Goal: Information Seeking & Learning: Learn about a topic

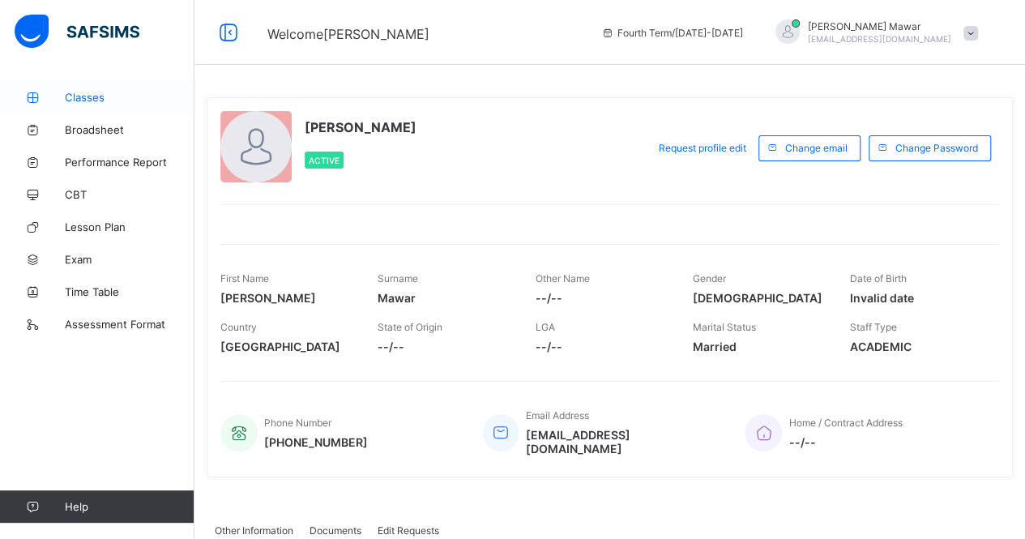
click at [79, 88] on link "Classes" at bounding box center [97, 97] width 195 height 32
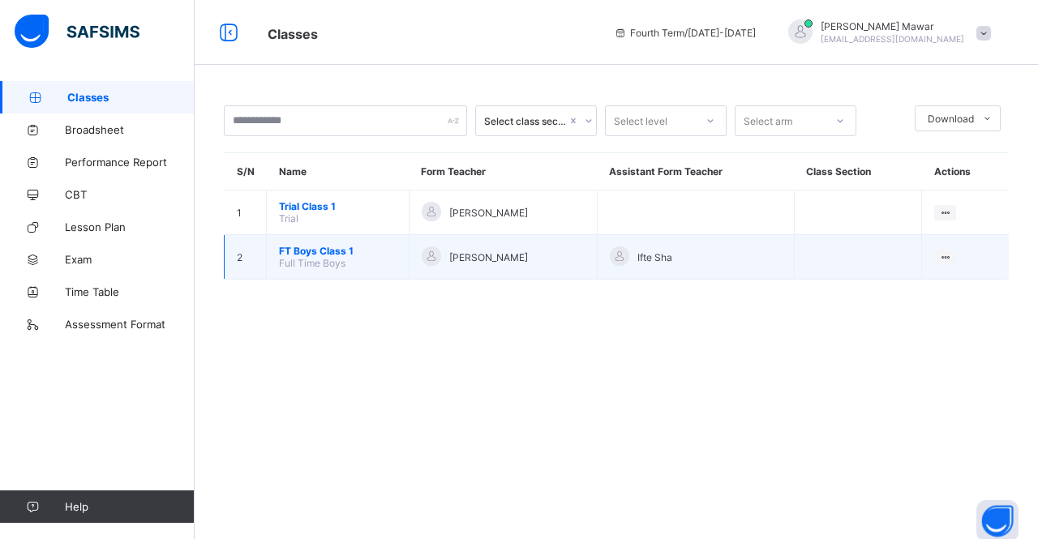
click at [319, 245] on span "FT Boys Class 1" at bounding box center [338, 251] width 118 height 12
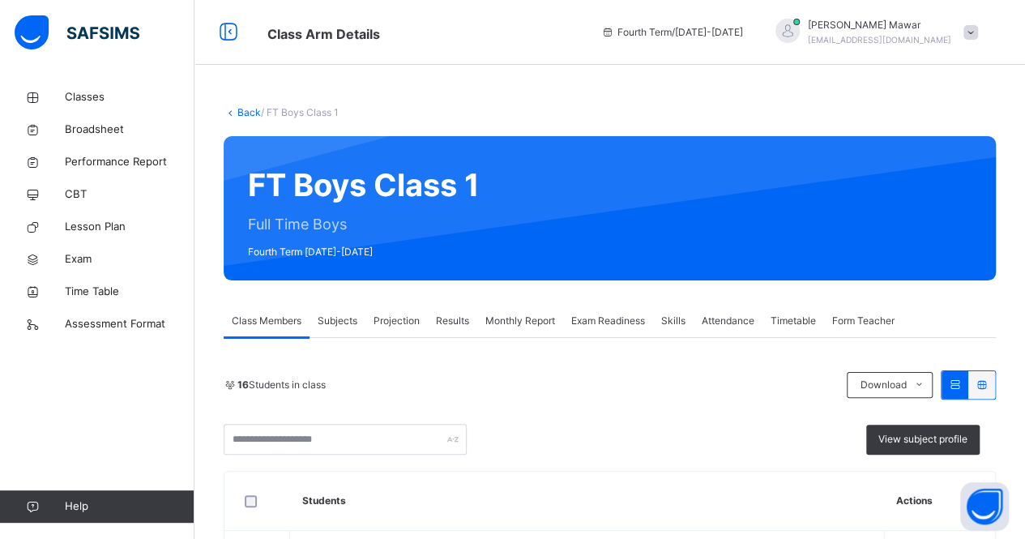
click at [386, 317] on span "Projection" at bounding box center [397, 321] width 46 height 15
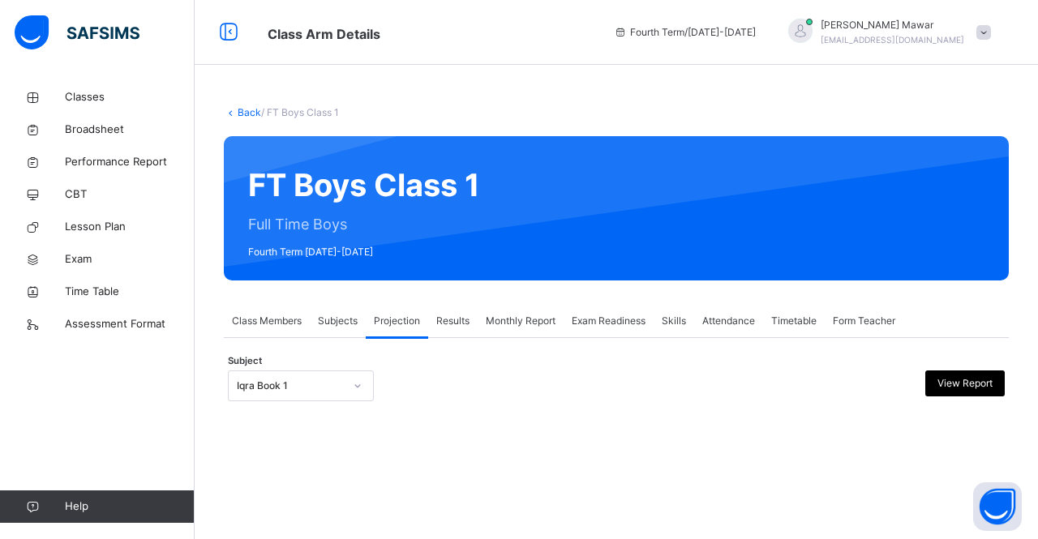
click at [347, 383] on div at bounding box center [358, 386] width 28 height 26
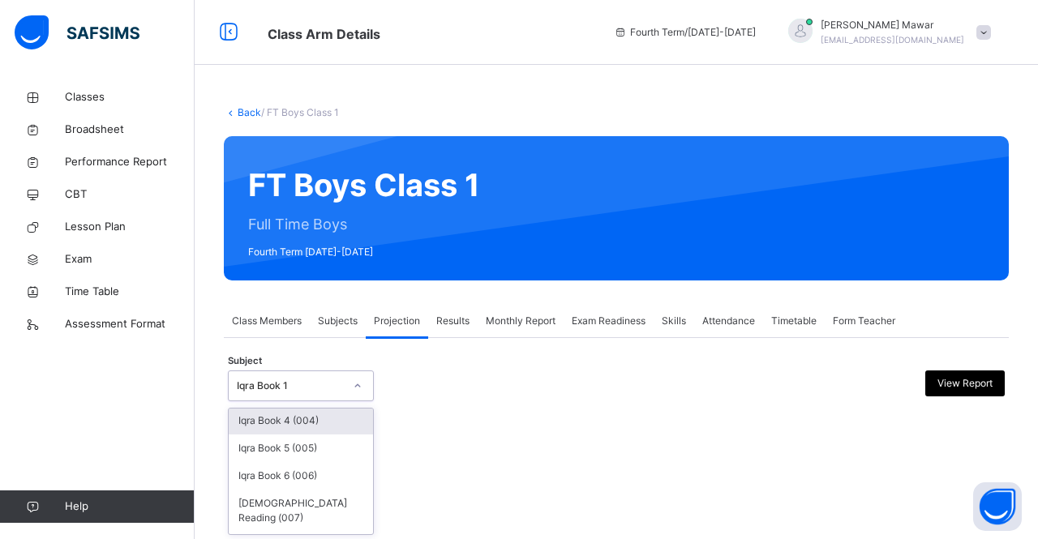
scroll to position [109, 0]
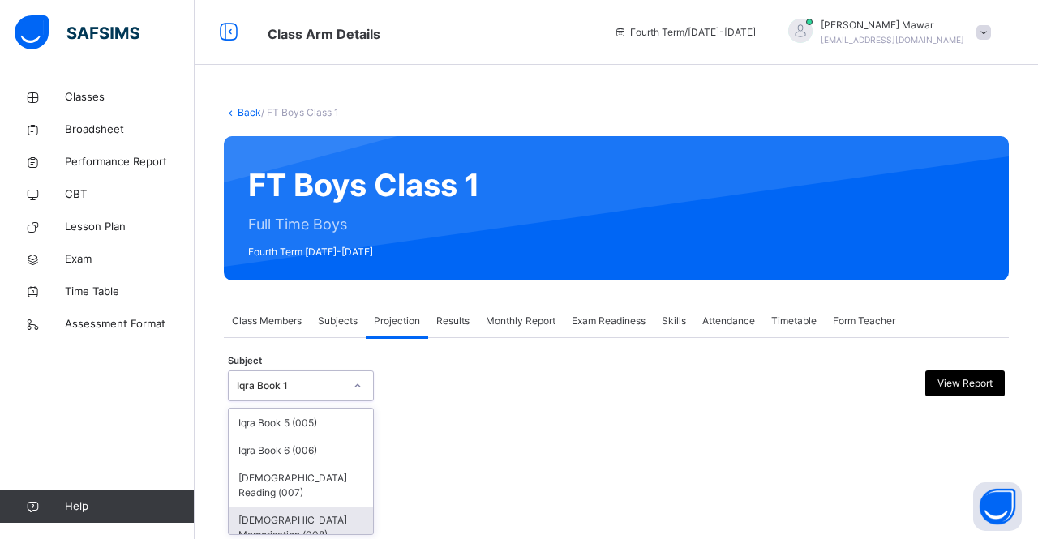
click at [308, 518] on div "[DEMOGRAPHIC_DATA] Memorisation (008)" at bounding box center [301, 528] width 144 height 42
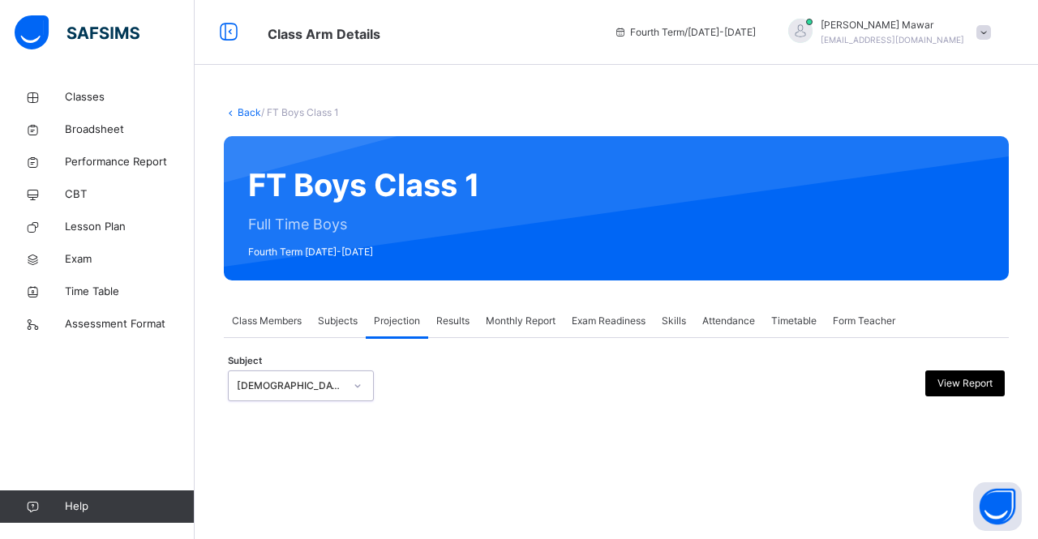
click at [498, 323] on span "Monthly Report" at bounding box center [521, 321] width 70 height 15
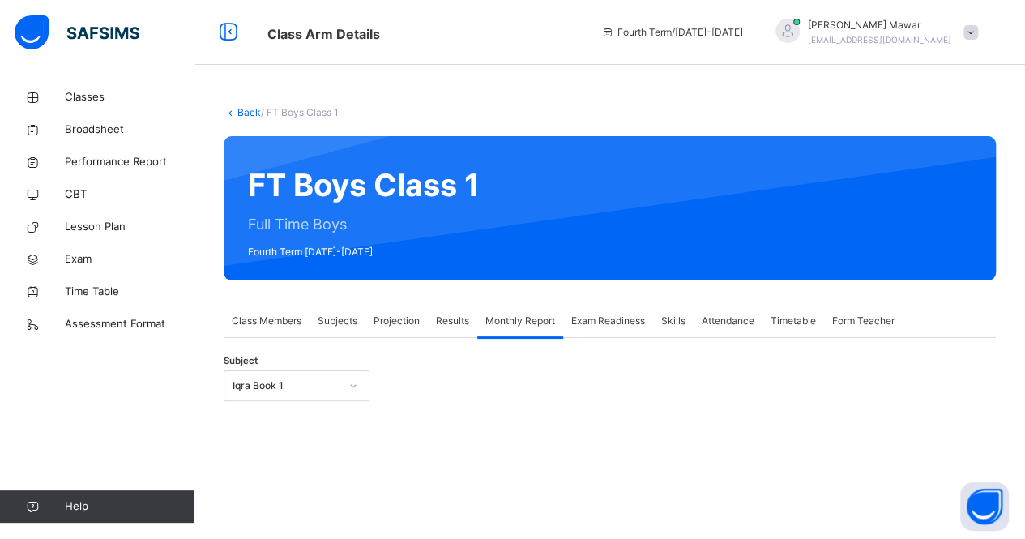
click at [396, 326] on span "Projection" at bounding box center [397, 321] width 46 height 15
